Goal: Check status

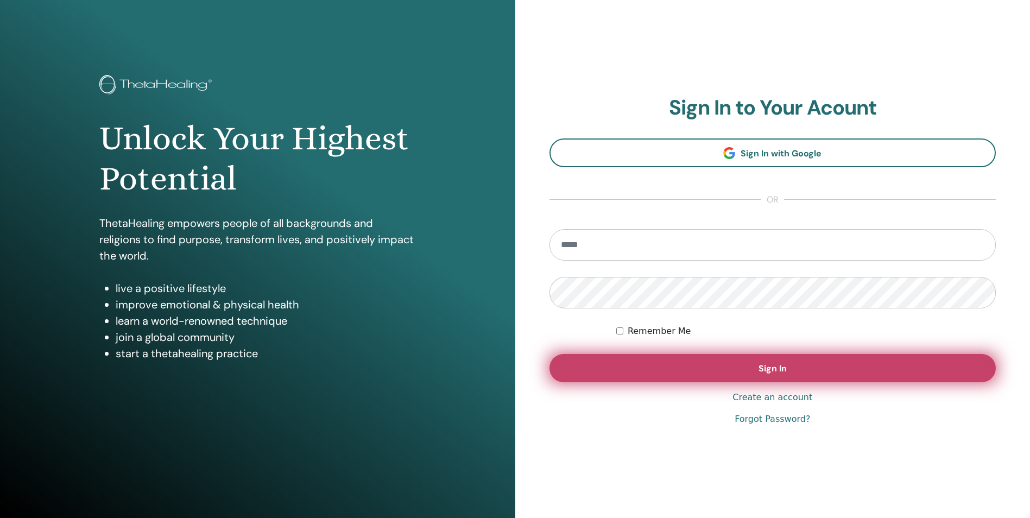
type input "**********"
click at [713, 368] on button "Sign In" at bounding box center [772, 368] width 447 height 28
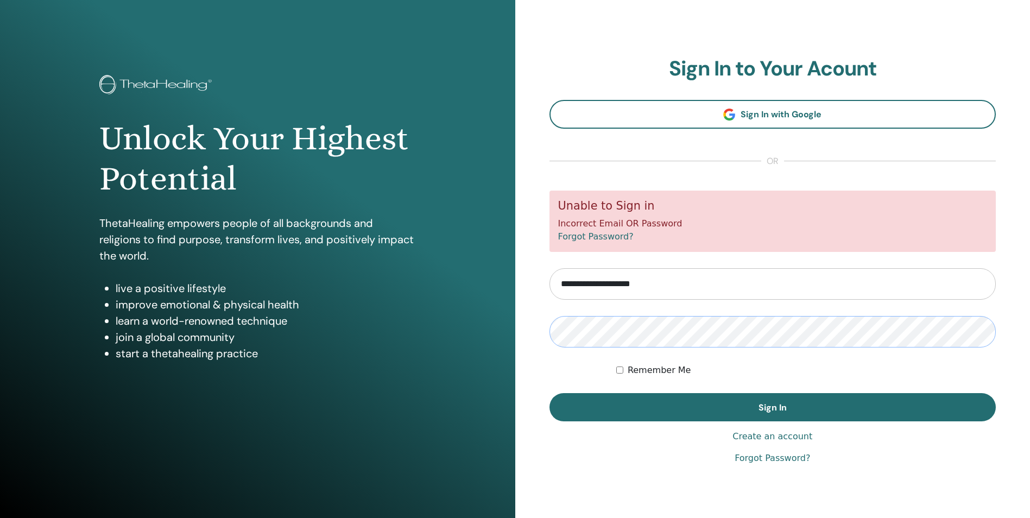
click at [501, 329] on div "Unlock Your Highest Potential ThetaHealing empowers people of all backgrounds a…" at bounding box center [515, 260] width 1030 height 521
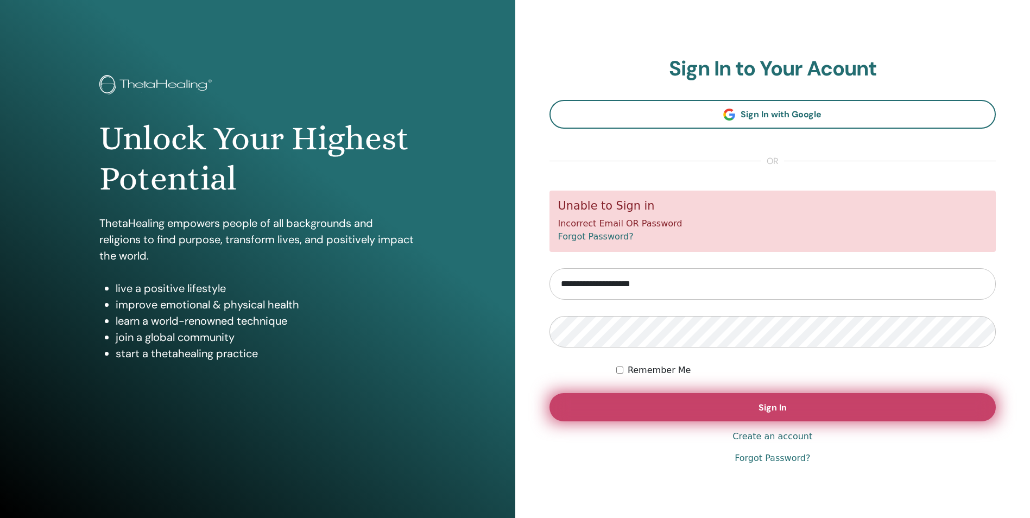
click at [867, 403] on button "Sign In" at bounding box center [772, 407] width 447 height 28
click at [840, 403] on button "Sign In" at bounding box center [772, 407] width 447 height 28
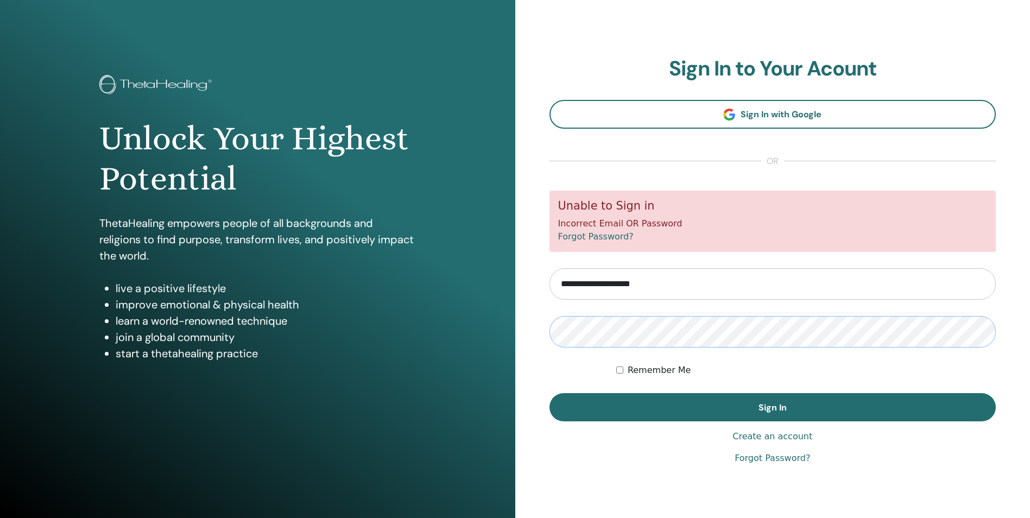
click at [477, 325] on div "Unlock Your Highest Potential ThetaHealing empowers people of all backgrounds a…" at bounding box center [515, 260] width 1030 height 521
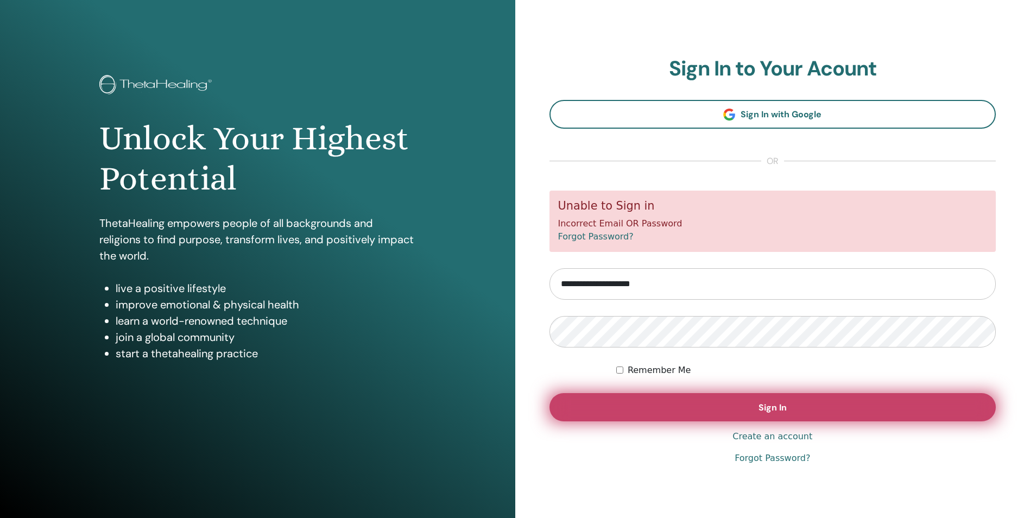
click at [834, 414] on button "Sign In" at bounding box center [772, 407] width 447 height 28
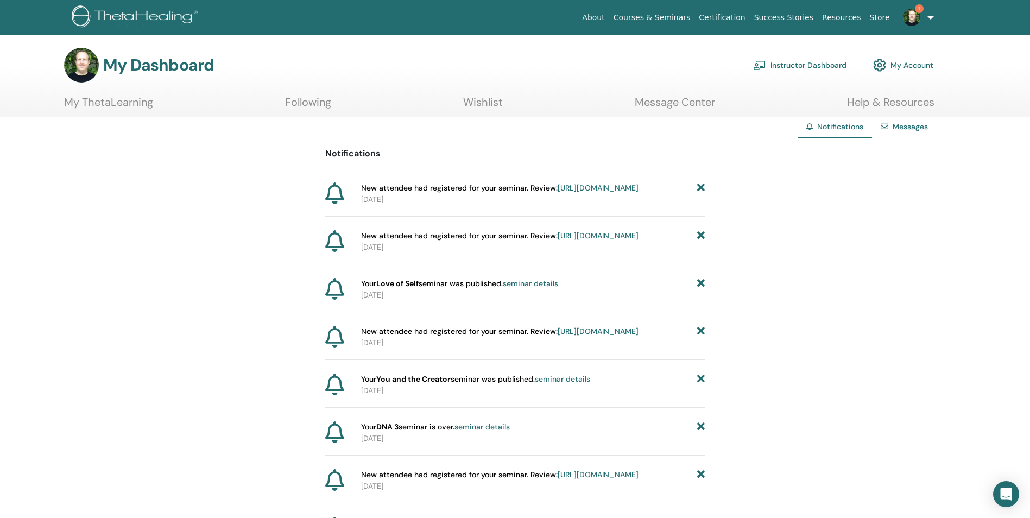
click at [534, 192] on span "New attendee had registered for your seminar. Review: https://member.thetaheali…" at bounding box center [499, 187] width 277 height 11
click at [558, 193] on link "https://member.thetahealing.com/instructor/seminar/376788/attendees" at bounding box center [598, 188] width 81 height 10
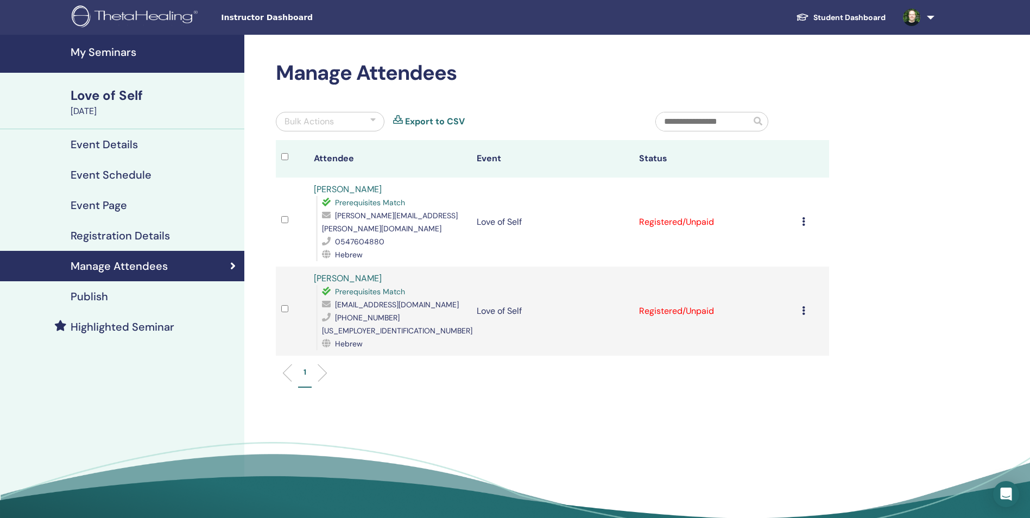
click at [109, 53] on h4 "My Seminars" at bounding box center [154, 52] width 167 height 13
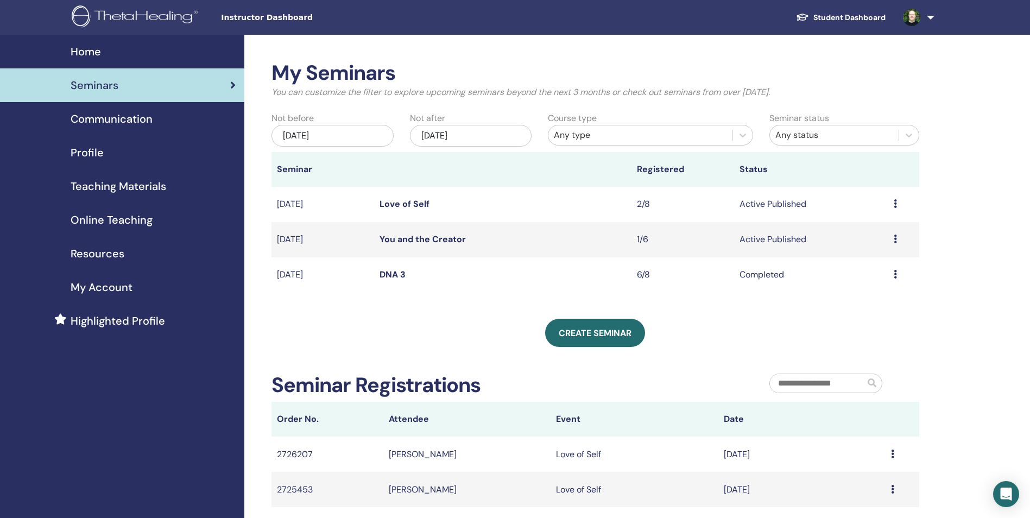
click at [392, 242] on link "You and the Creator" at bounding box center [423, 238] width 86 height 11
